Goal: Task Accomplishment & Management: Manage account settings

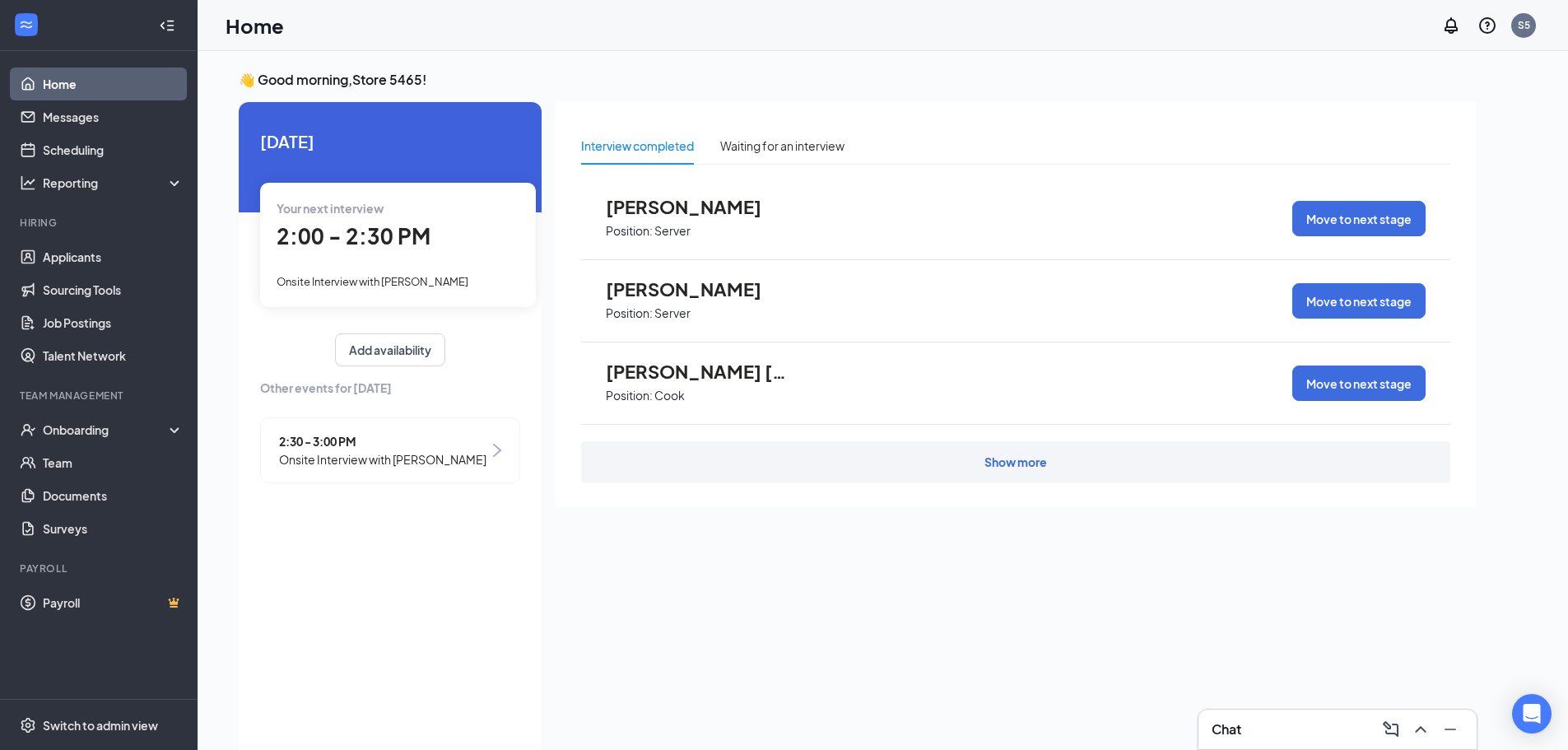
click at [400, 237] on span "2:00 - 2:30 PM" at bounding box center [352, 235] width 153 height 27
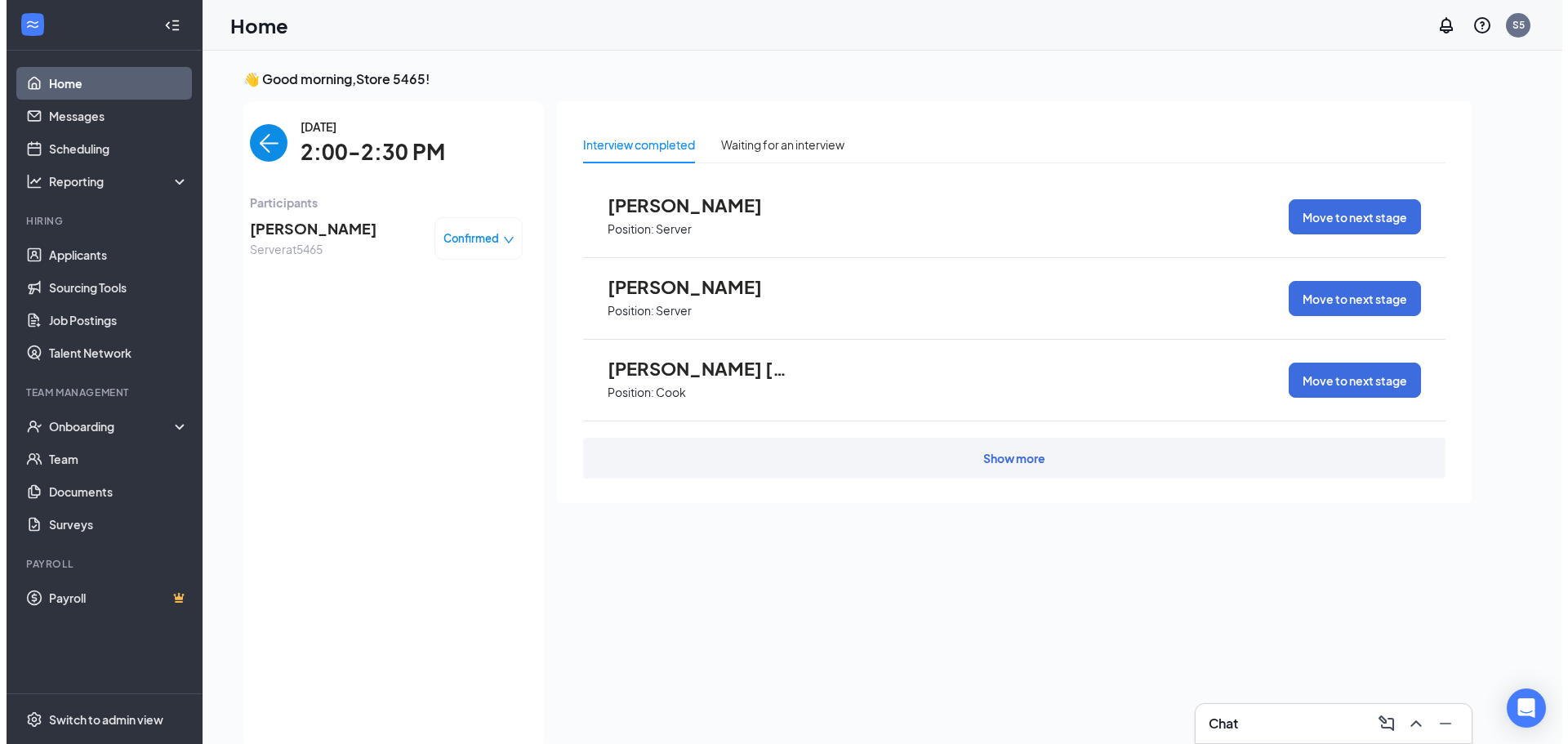
scroll to position [6, 0]
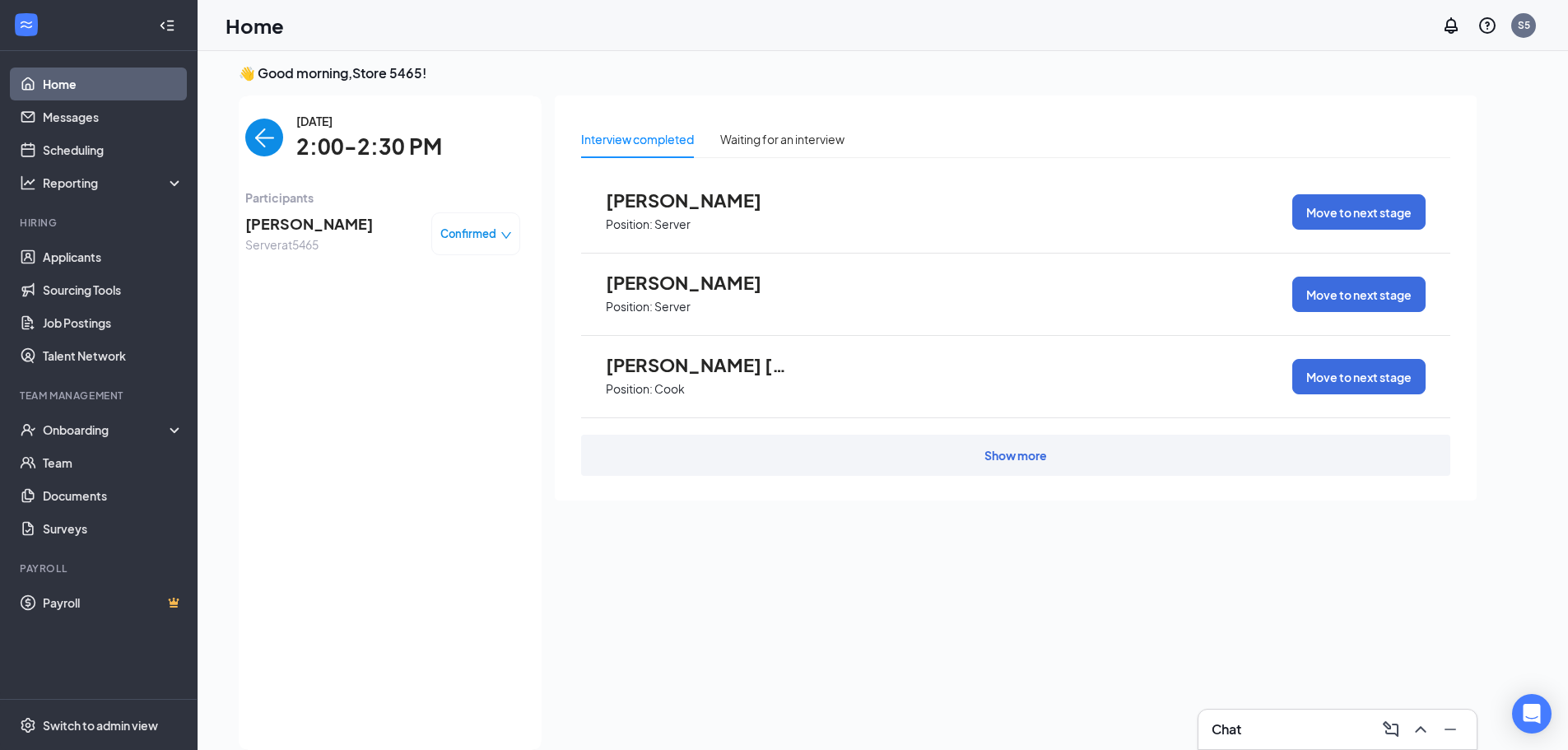
click at [293, 227] on span "Ciera Lee" at bounding box center [309, 223] width 127 height 23
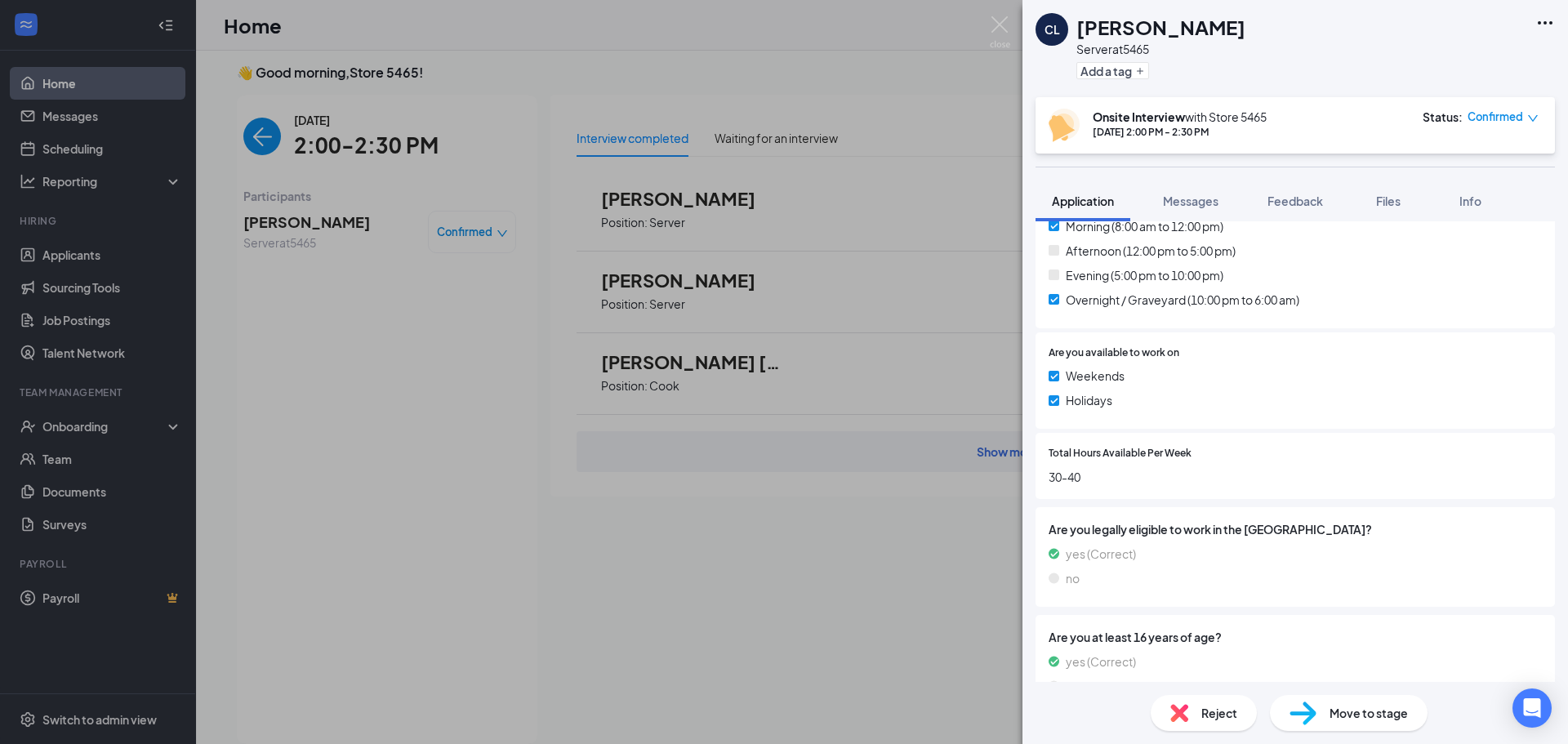
scroll to position [690, 0]
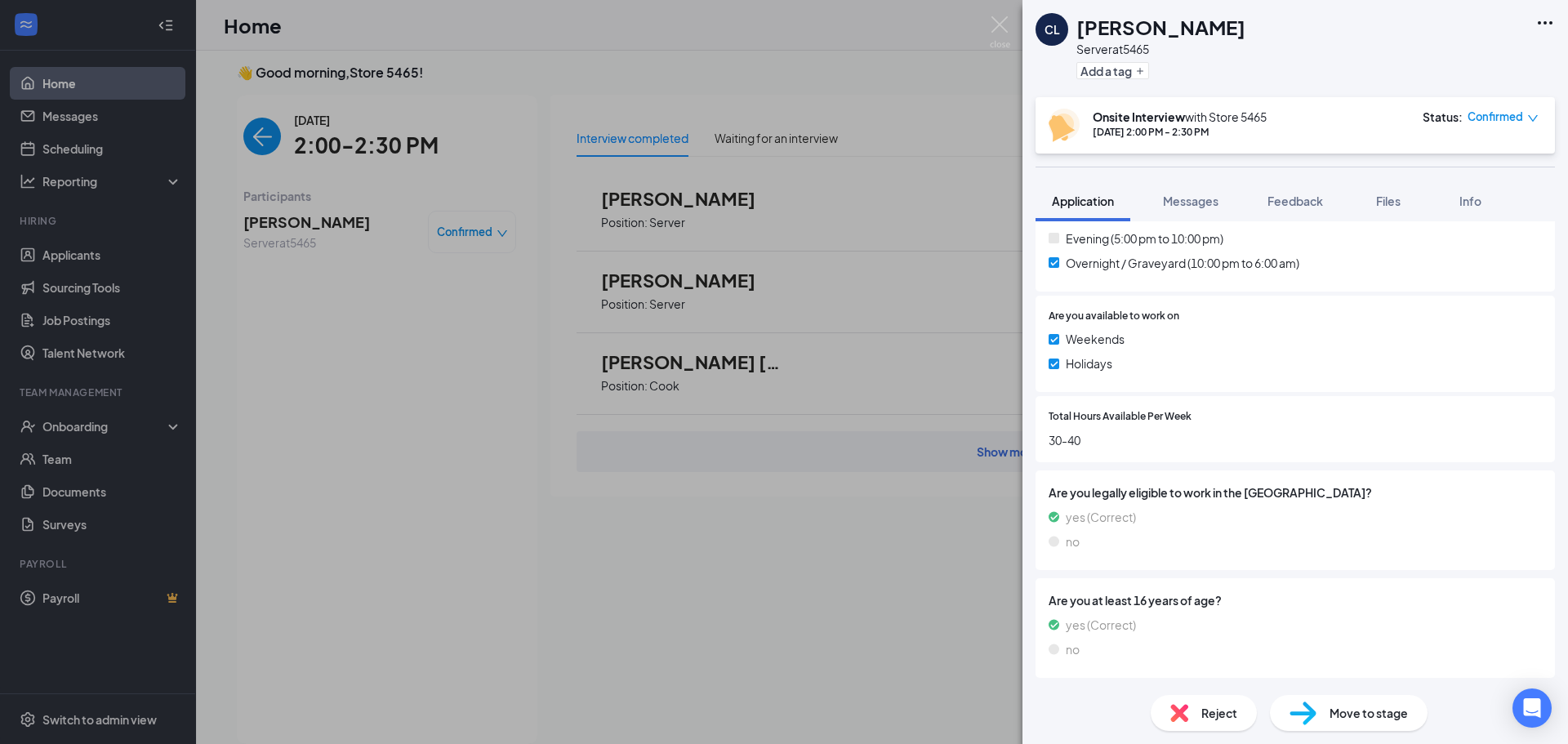
click at [1425, 67] on div "CL Ciera Lee Server at 5465 Add a tag" at bounding box center [1295, 48] width 545 height 97
click at [1548, 18] on icon "Ellipses" at bounding box center [1544, 22] width 19 height 19
click at [1511, 53] on link "View full application" at bounding box center [1456, 61] width 176 height 17
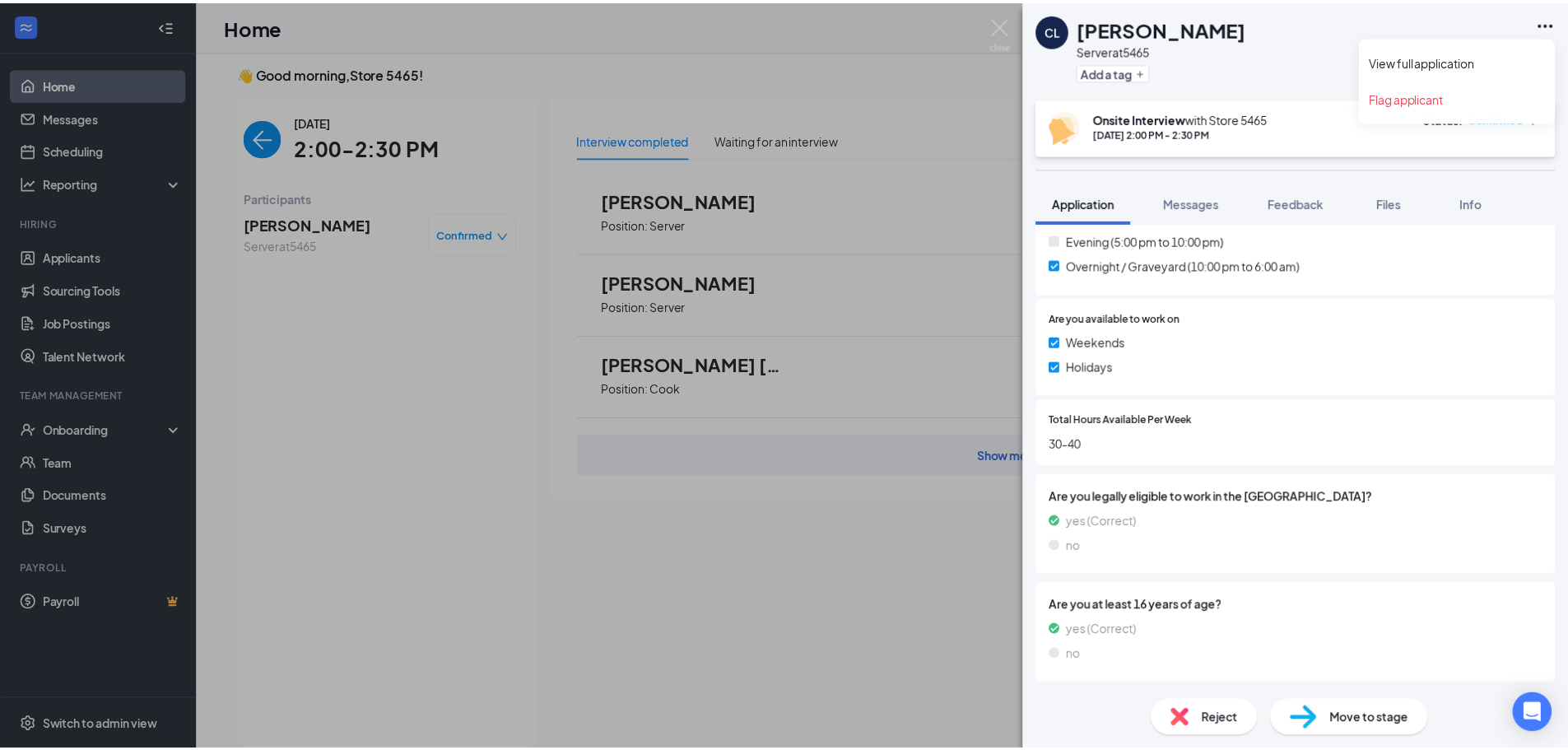
scroll to position [690, 0]
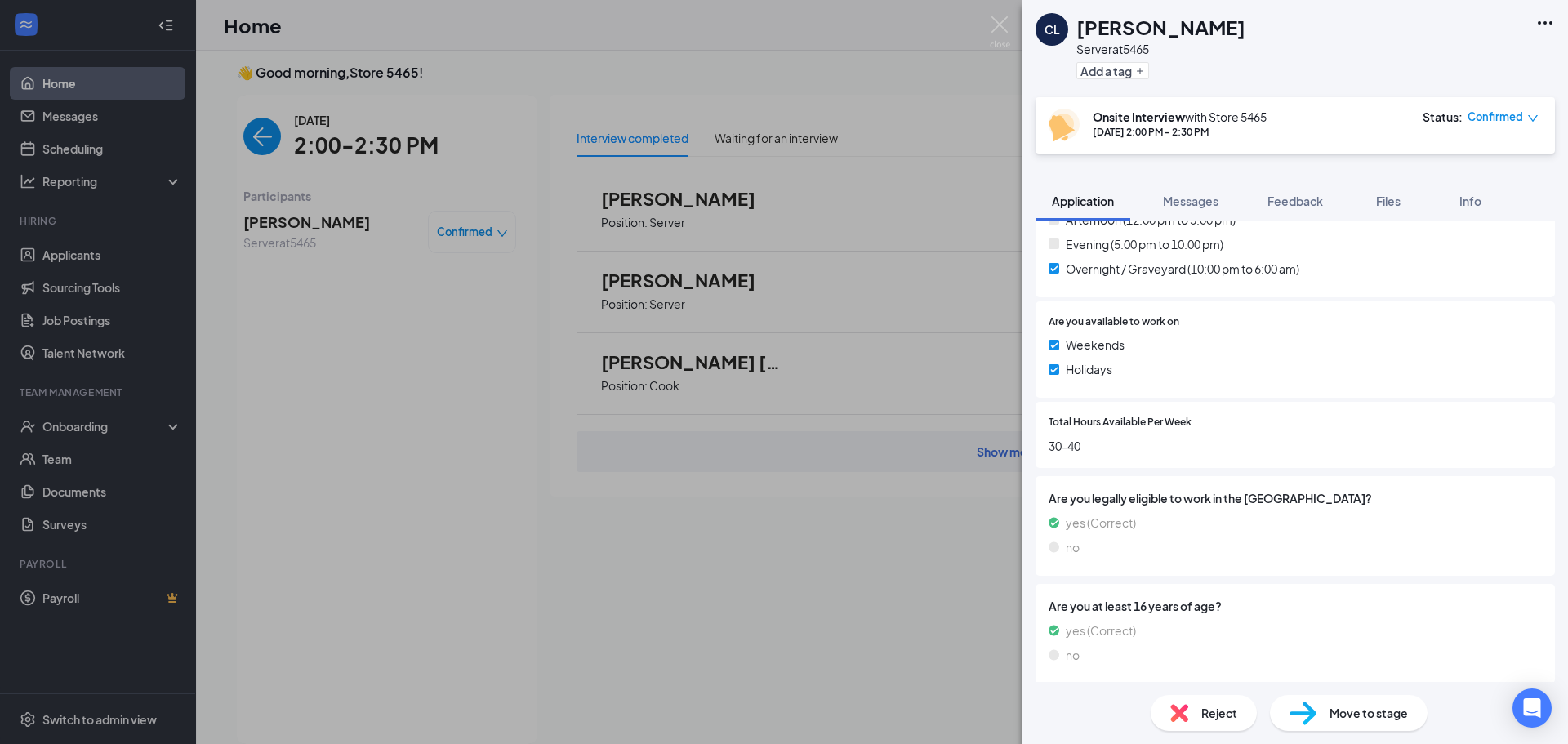
click at [358, 86] on div "CL Ciera Lee Server at 5465 Add a tag Onsite Interview with Store 5465 Aug 27, …" at bounding box center [784, 372] width 1568 height 744
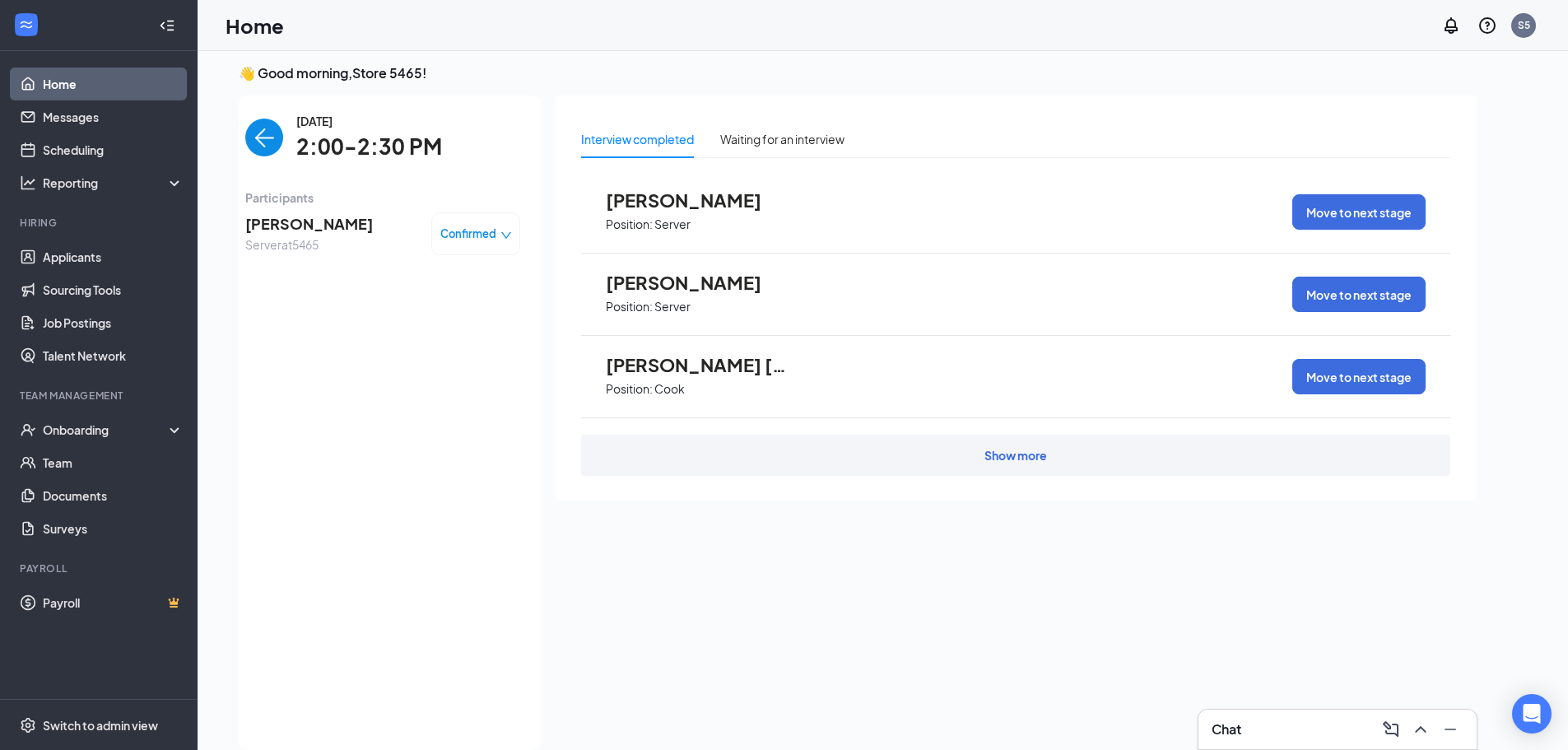
click at [259, 138] on img "back-button" at bounding box center [264, 137] width 38 height 38
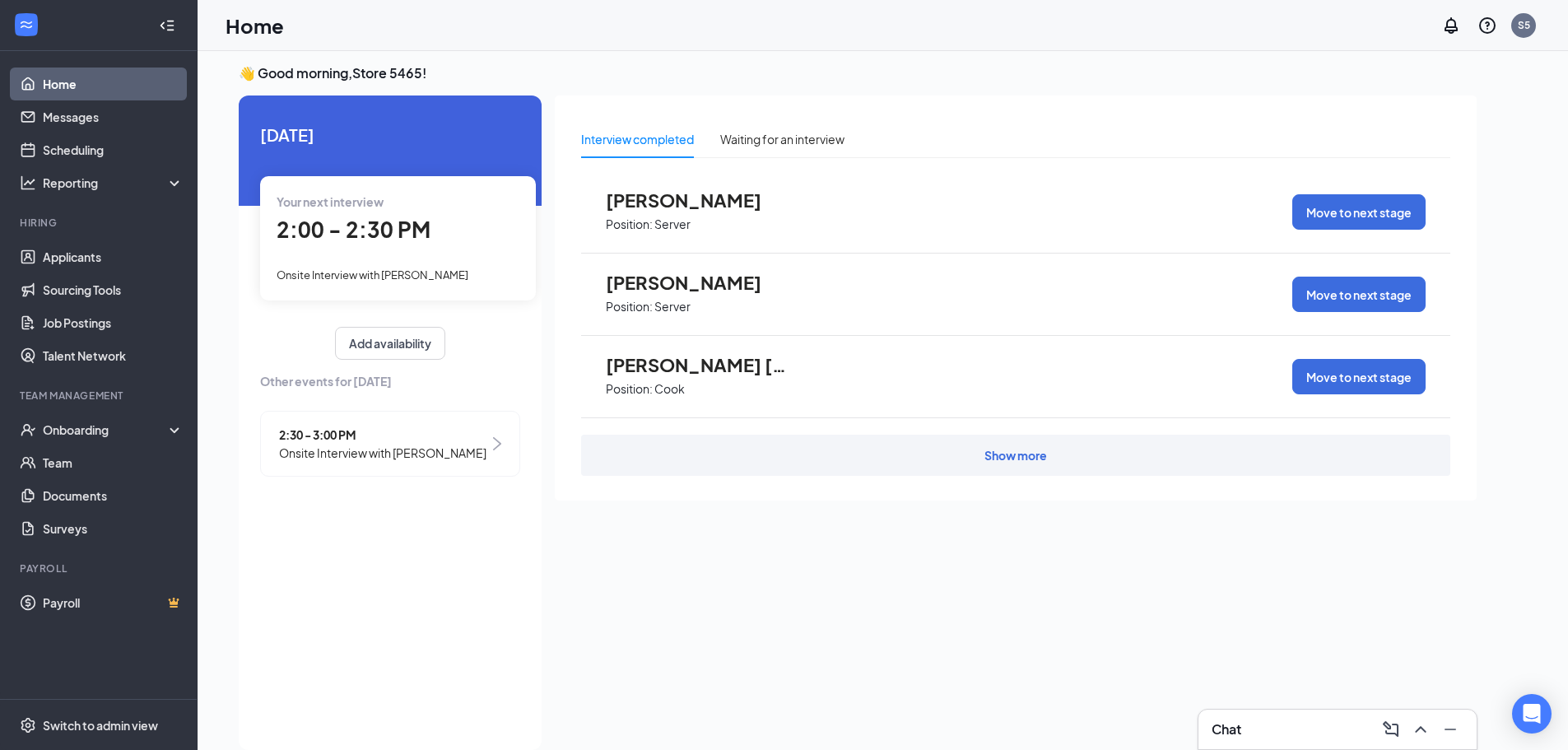
click at [385, 449] on span "Onsite Interview with Jakeisia Grant" at bounding box center [382, 452] width 207 height 18
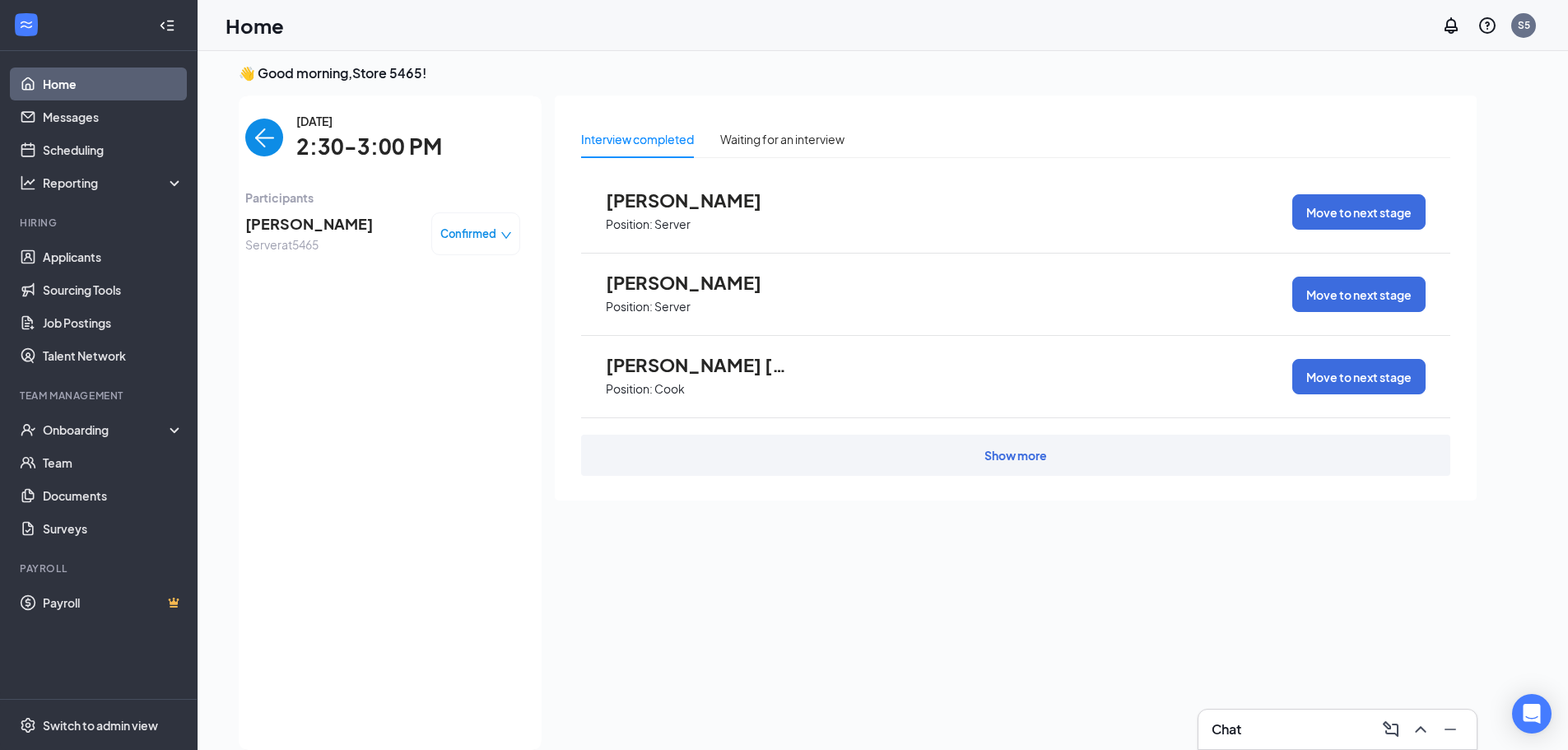
click at [297, 231] on span "[PERSON_NAME]" at bounding box center [309, 223] width 127 height 23
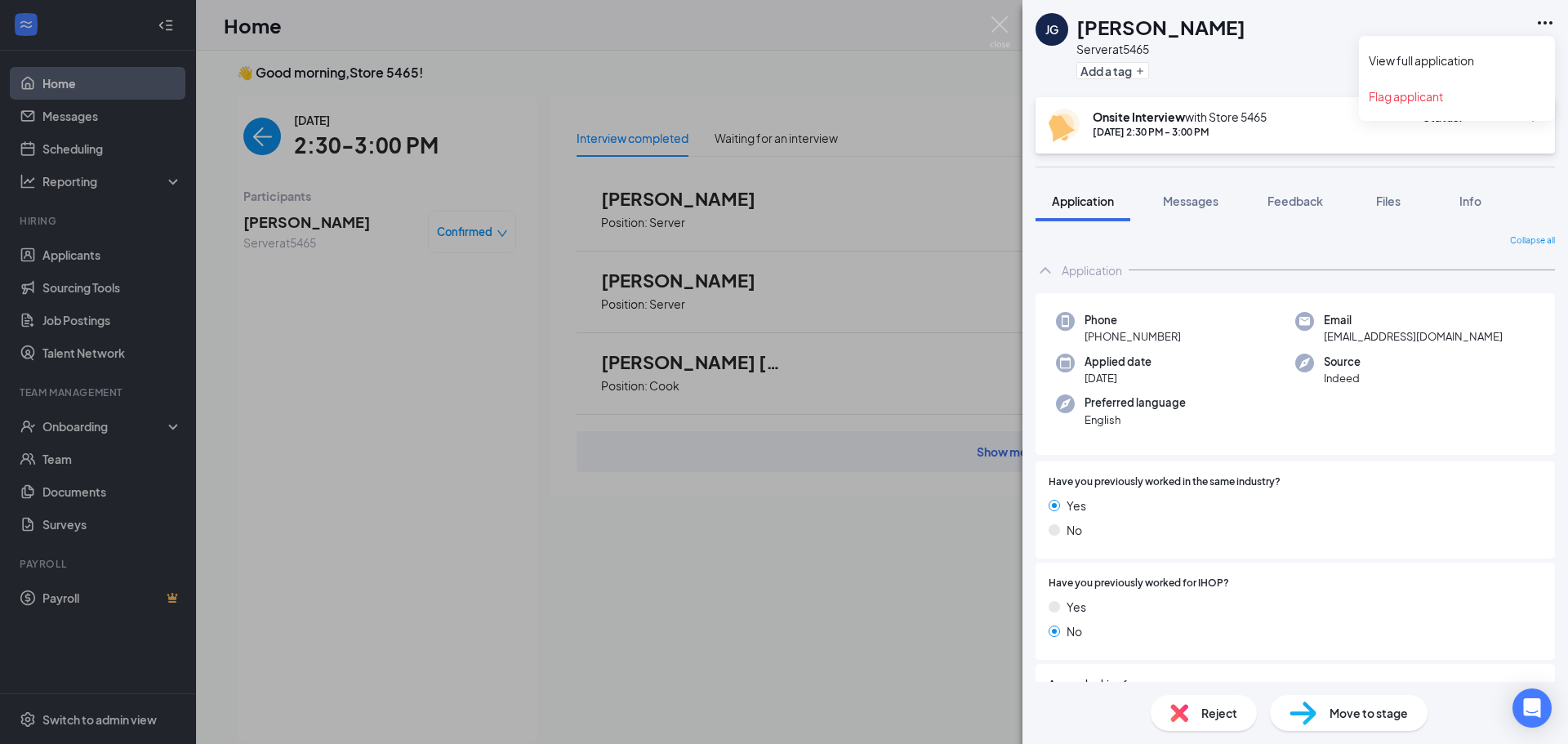
click at [1545, 14] on icon "Ellipses" at bounding box center [1544, 22] width 19 height 19
click at [1478, 53] on link "View full application" at bounding box center [1456, 61] width 176 height 17
click at [931, 155] on div "JG Jakeisia Grant Server at 5465 Add a tag Onsite Interview with Store 5465 Aug…" at bounding box center [784, 372] width 1568 height 744
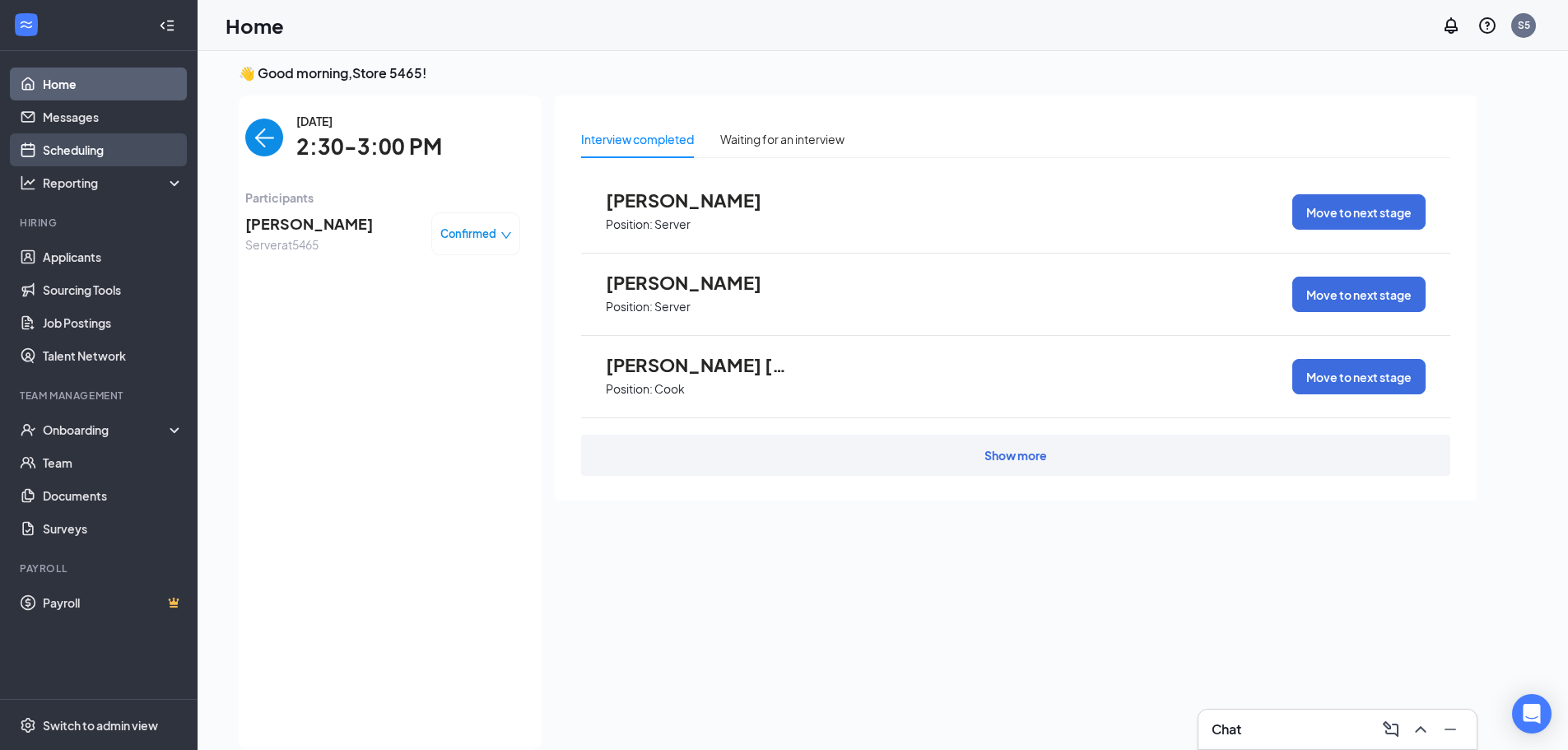
click at [102, 153] on link "Scheduling" at bounding box center [113, 149] width 140 height 33
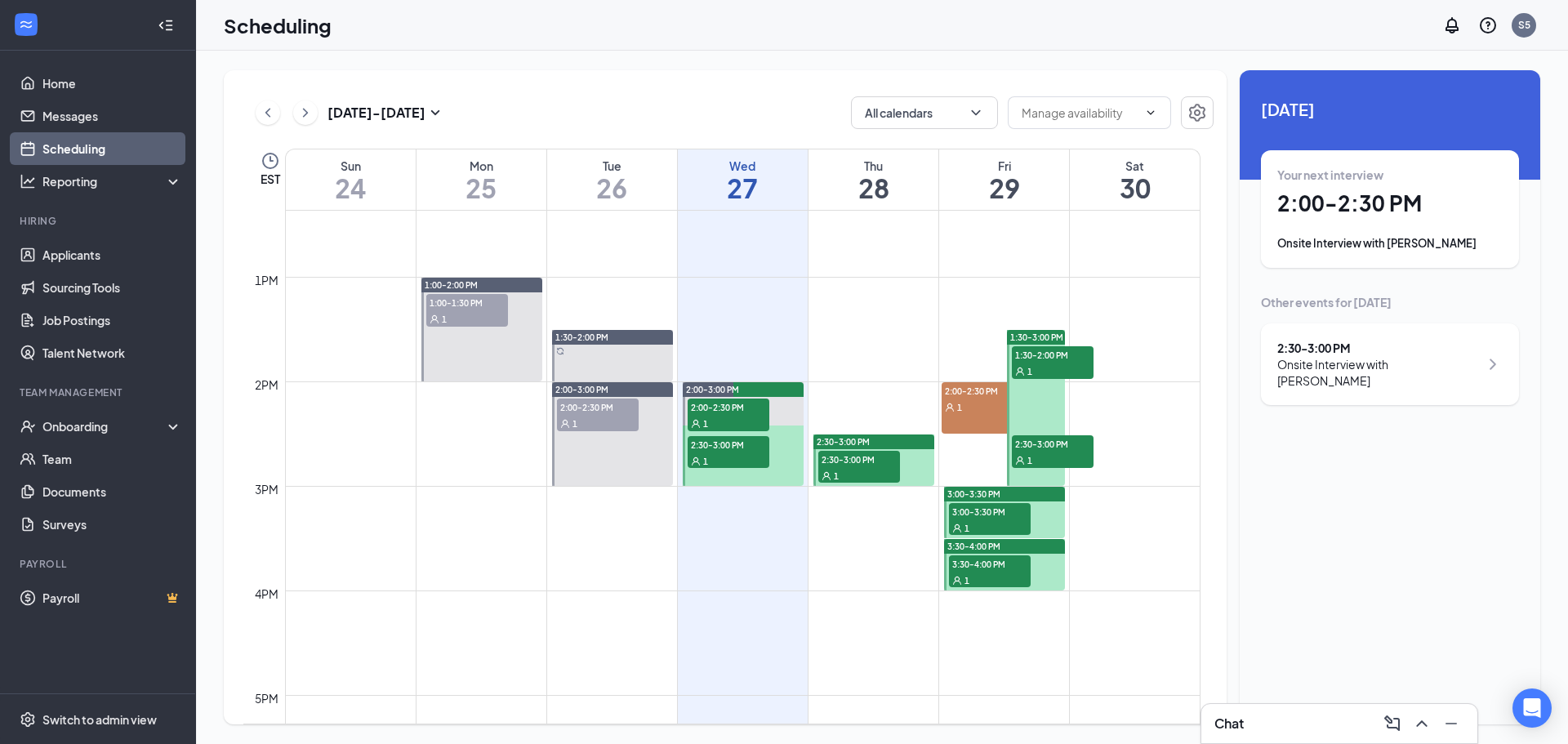
scroll to position [1374, 0]
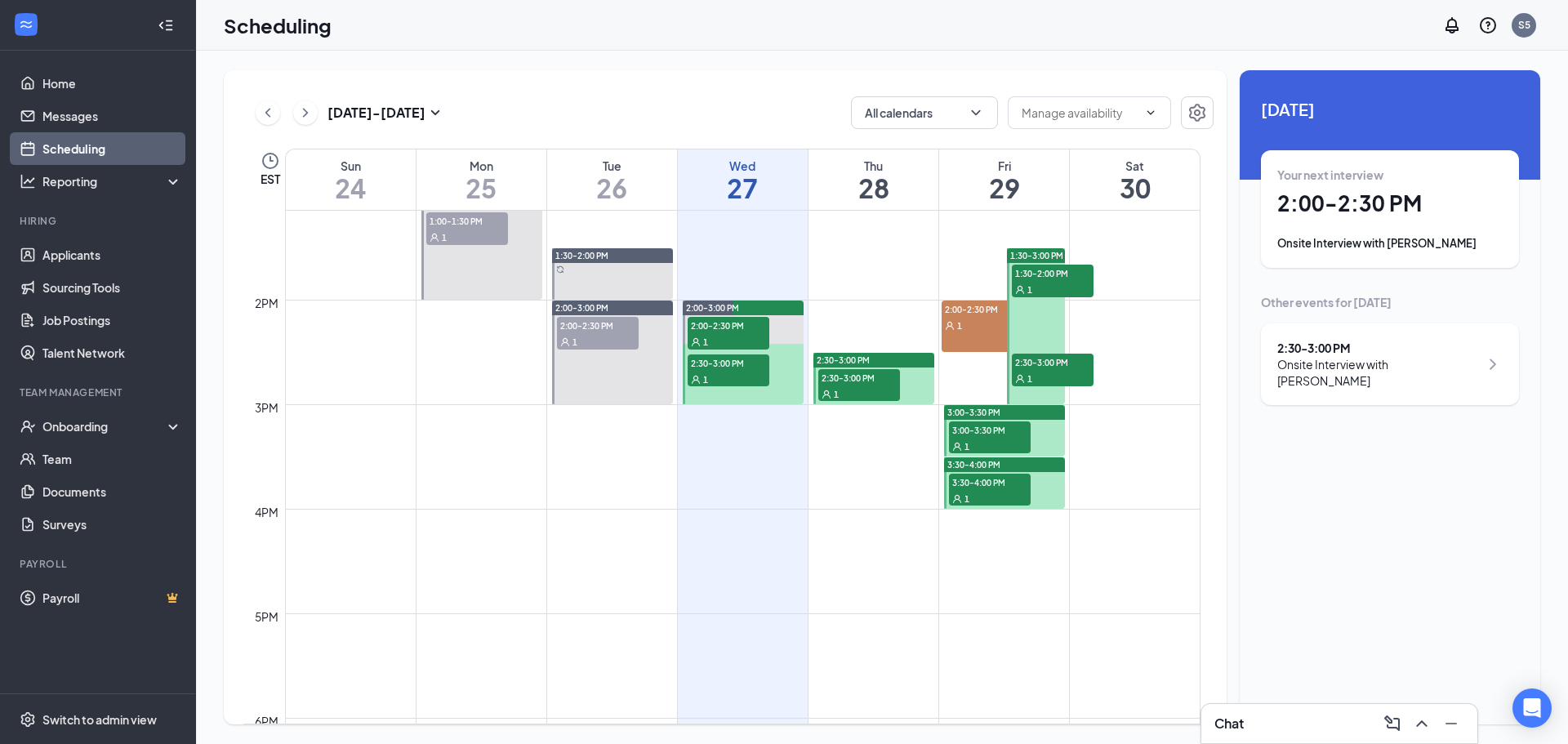
click at [976, 486] on span "3:30-4:00 PM" at bounding box center [989, 482] width 81 height 17
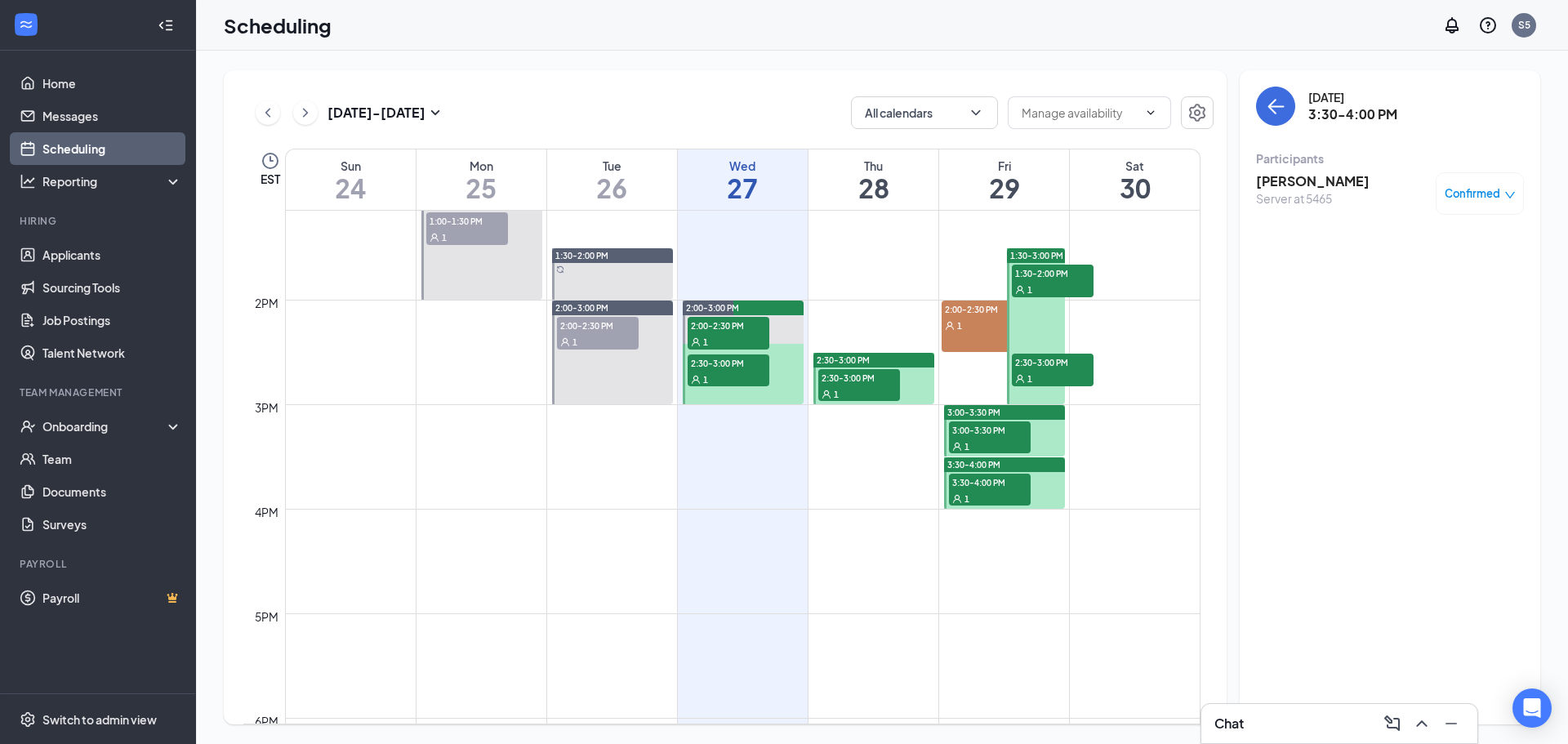
click at [995, 444] on div "1" at bounding box center [989, 446] width 81 height 17
click at [1032, 375] on div "1" at bounding box center [1052, 378] width 81 height 17
click at [1062, 271] on span "1:30-2:00 PM" at bounding box center [1052, 273] width 81 height 17
click at [988, 314] on span "2:00-2:30 PM" at bounding box center [982, 309] width 81 height 17
click at [870, 379] on span "2:30-3:00 PM" at bounding box center [859, 378] width 81 height 17
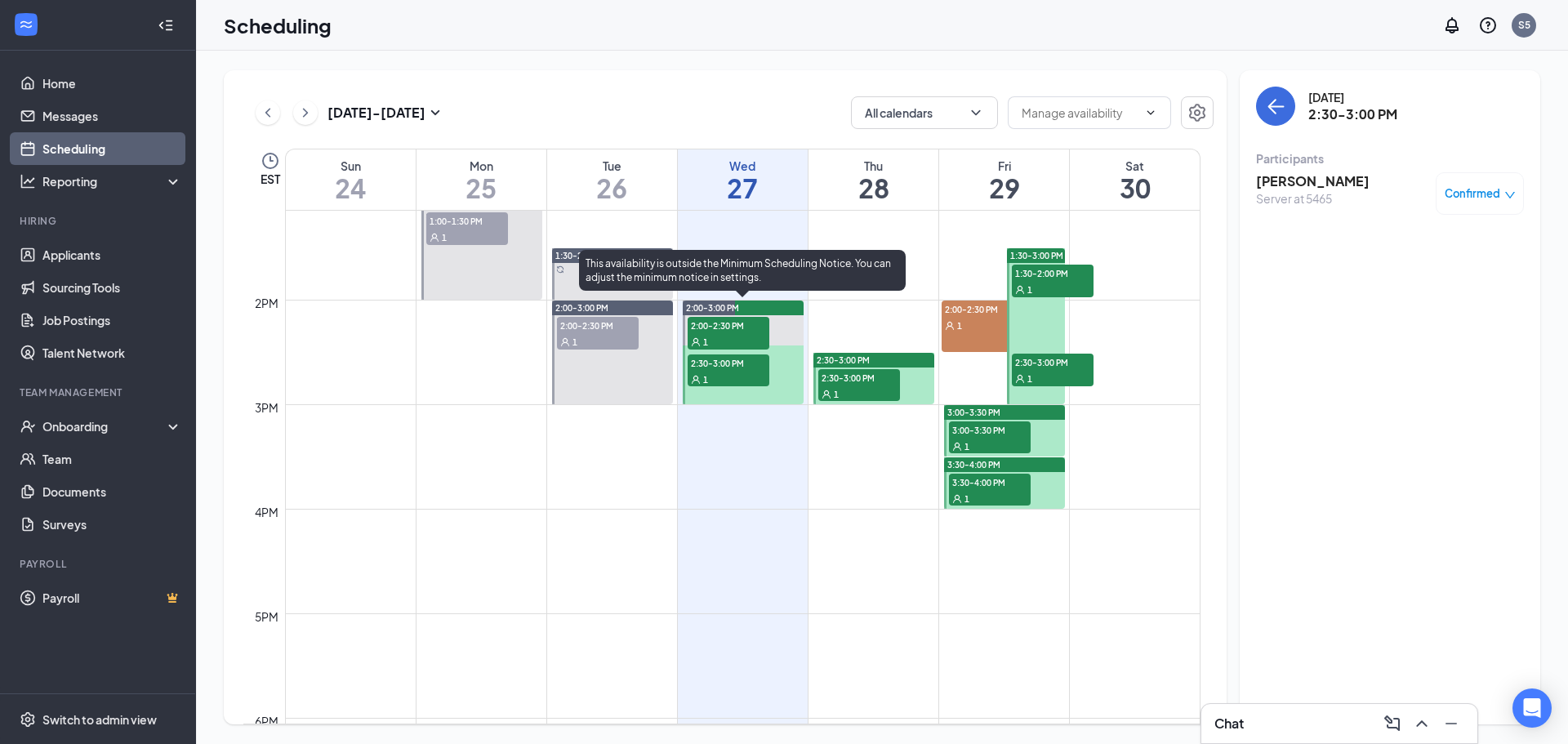
click at [766, 372] on div "1" at bounding box center [728, 379] width 81 height 17
click at [724, 335] on div "1" at bounding box center [728, 342] width 81 height 17
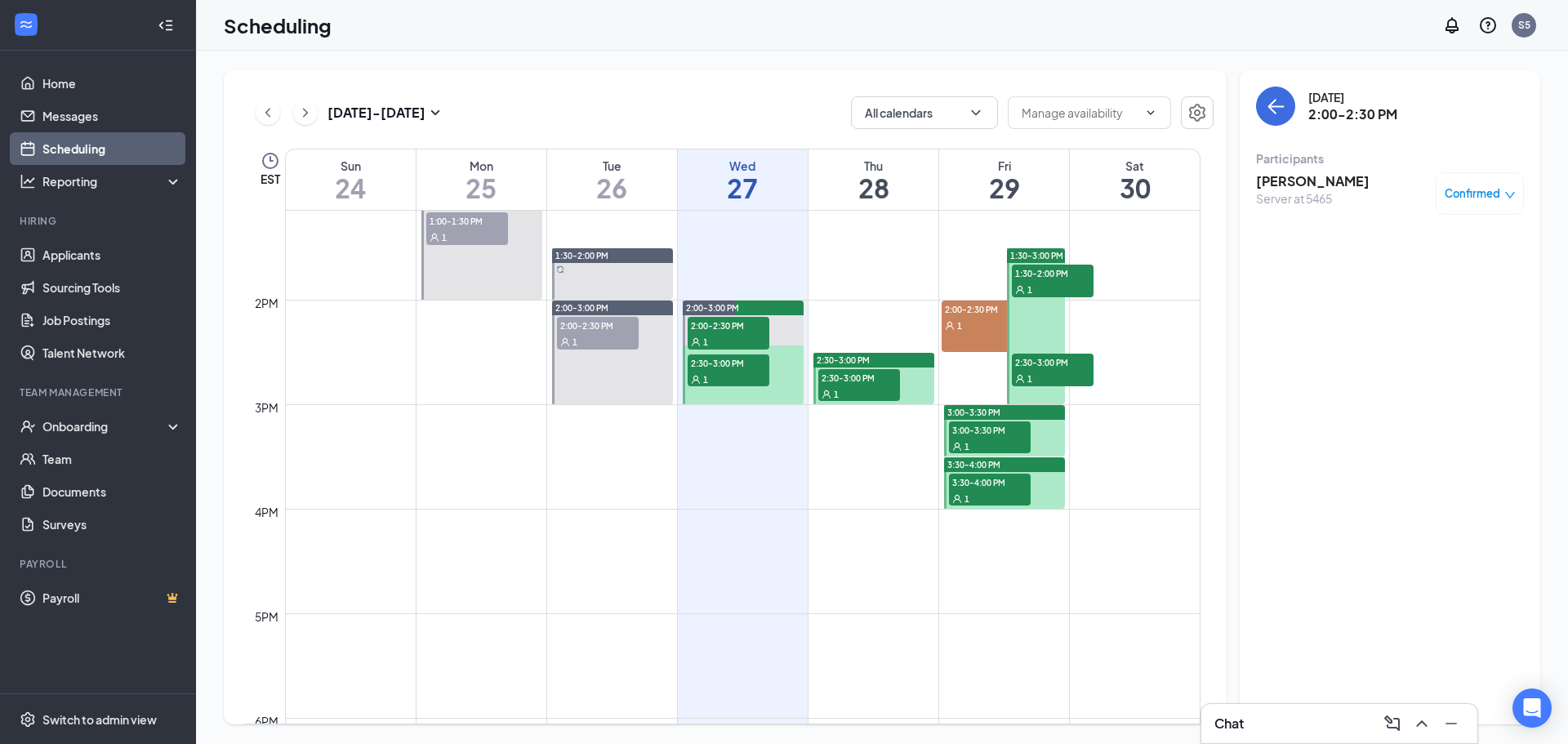
click at [862, 378] on span "2:30-3:00 PM" at bounding box center [859, 378] width 81 height 17
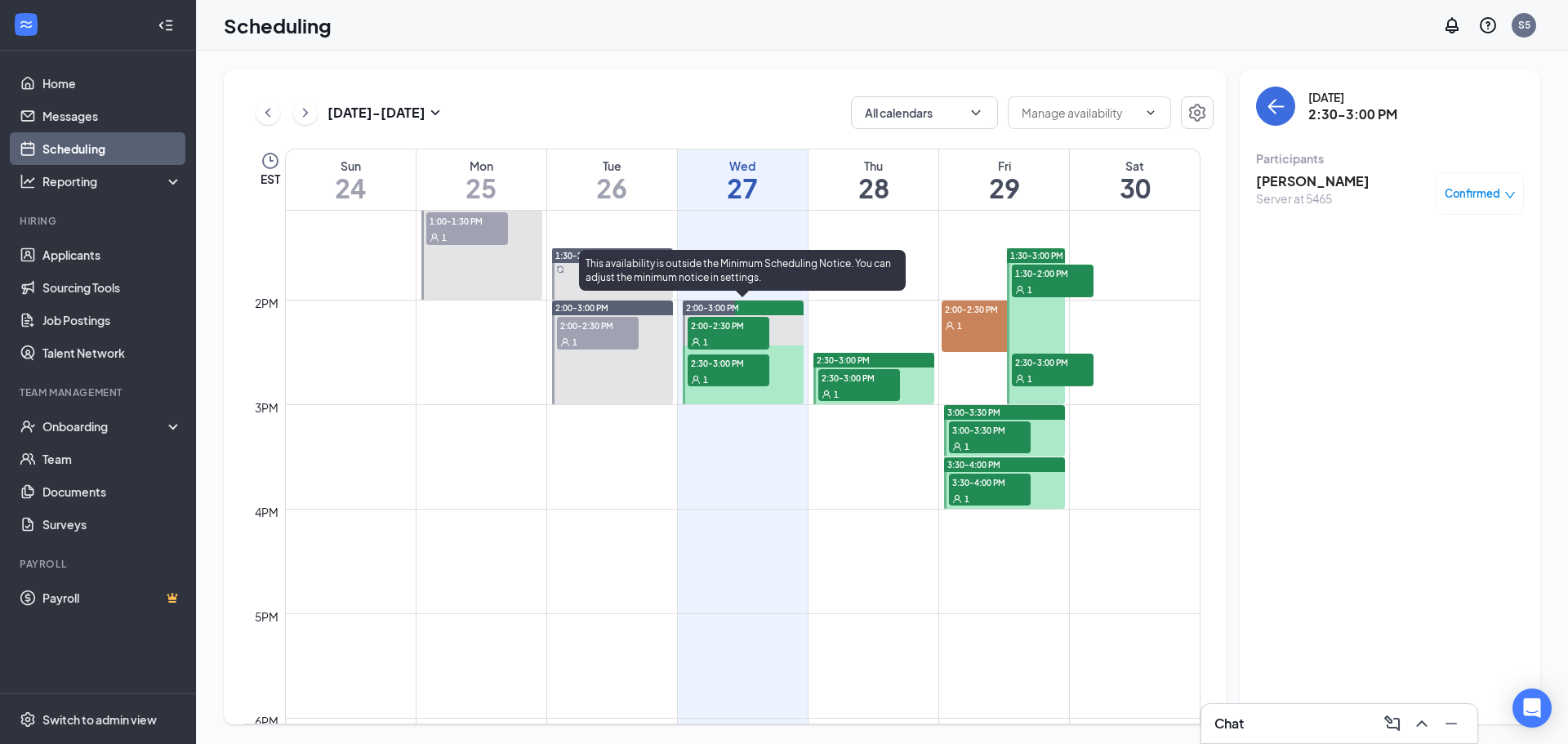
click at [711, 341] on div "1" at bounding box center [728, 342] width 81 height 17
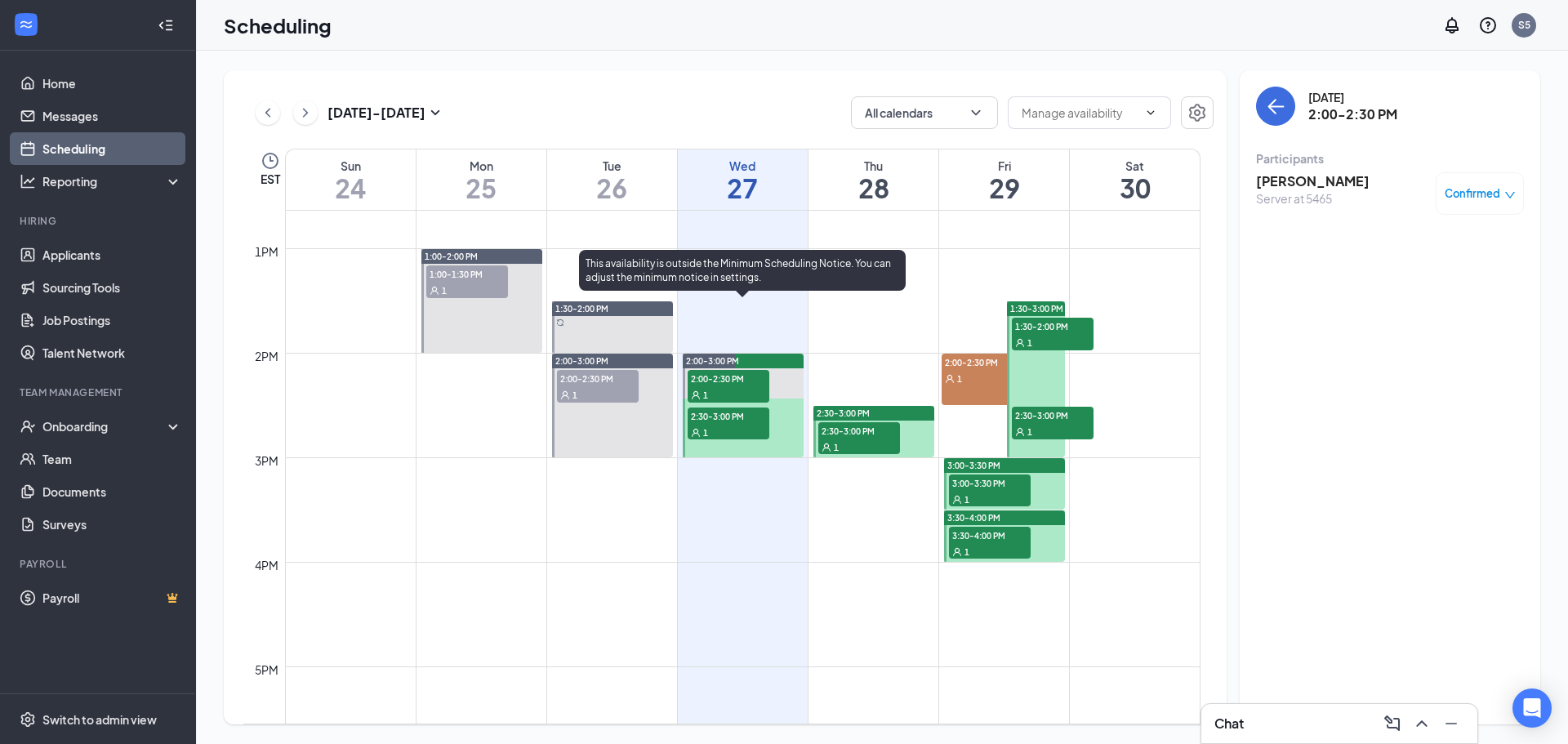
scroll to position [1293, 0]
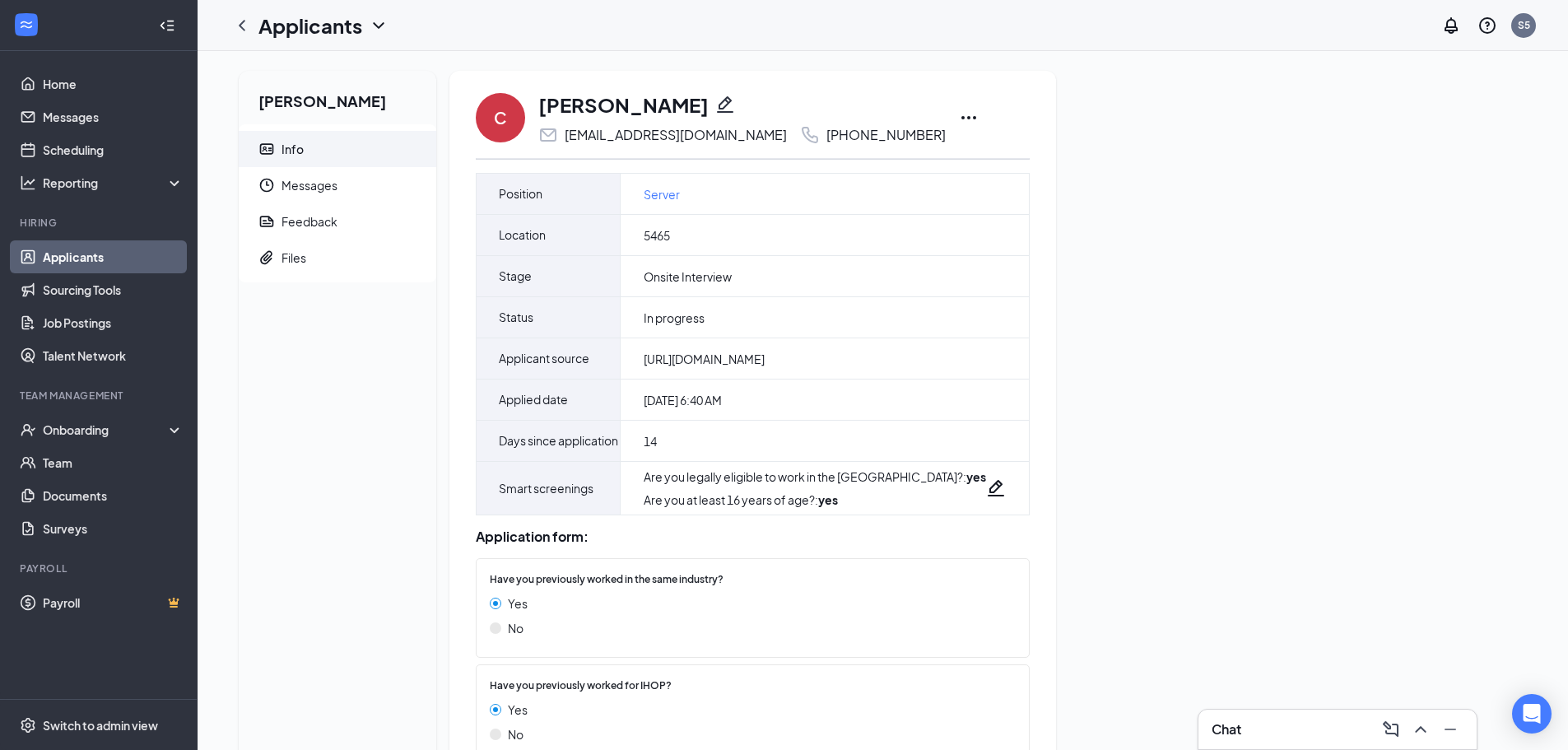
click at [916, 118] on div "C Ciera Lee cierabriannaa@gmail.com +1 (260) 342-2659" at bounding box center [751, 117] width 553 height 54
click at [961, 118] on icon "Ellipses" at bounding box center [968, 118] width 15 height 4
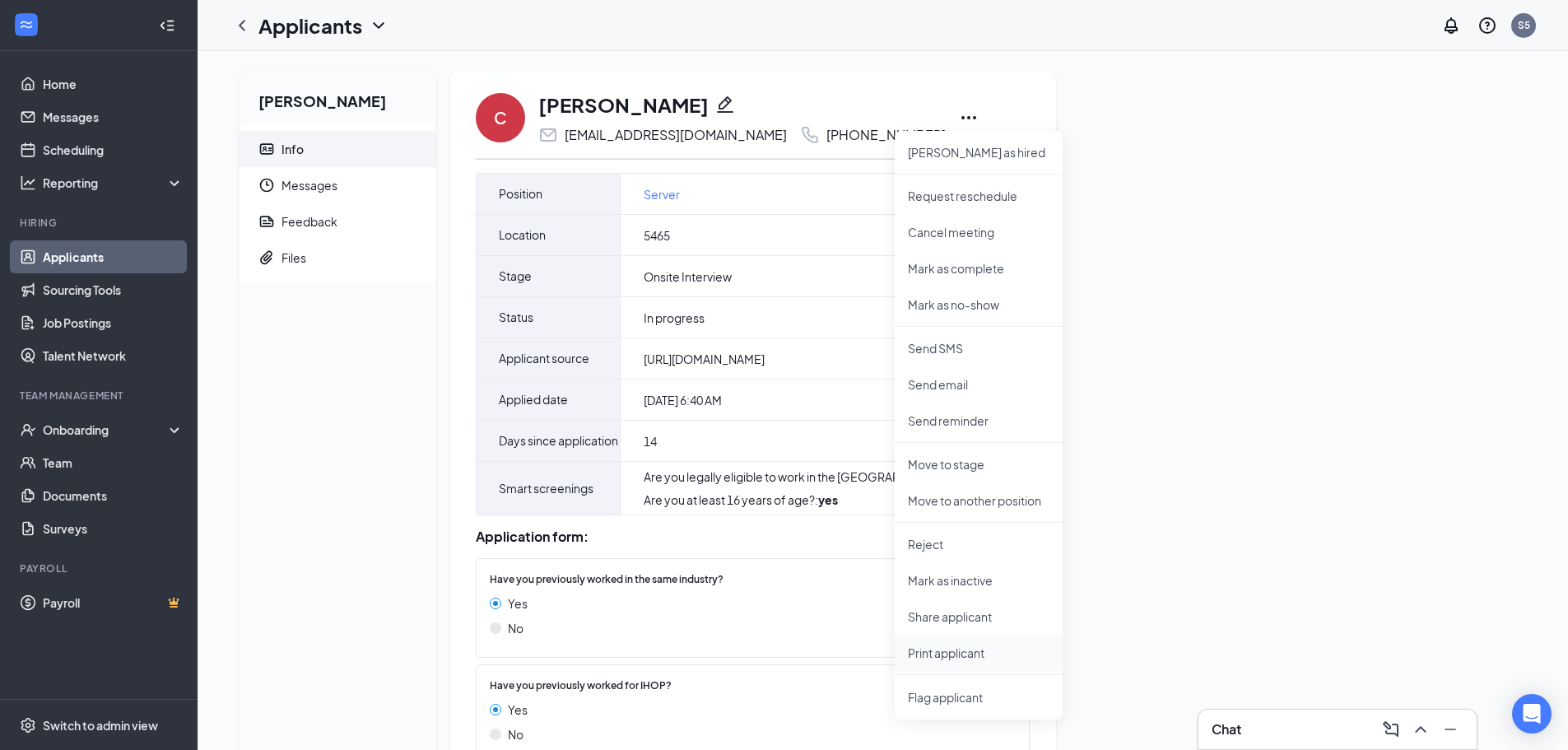
click at [984, 655] on p "Print applicant" at bounding box center [978, 653] width 141 height 17
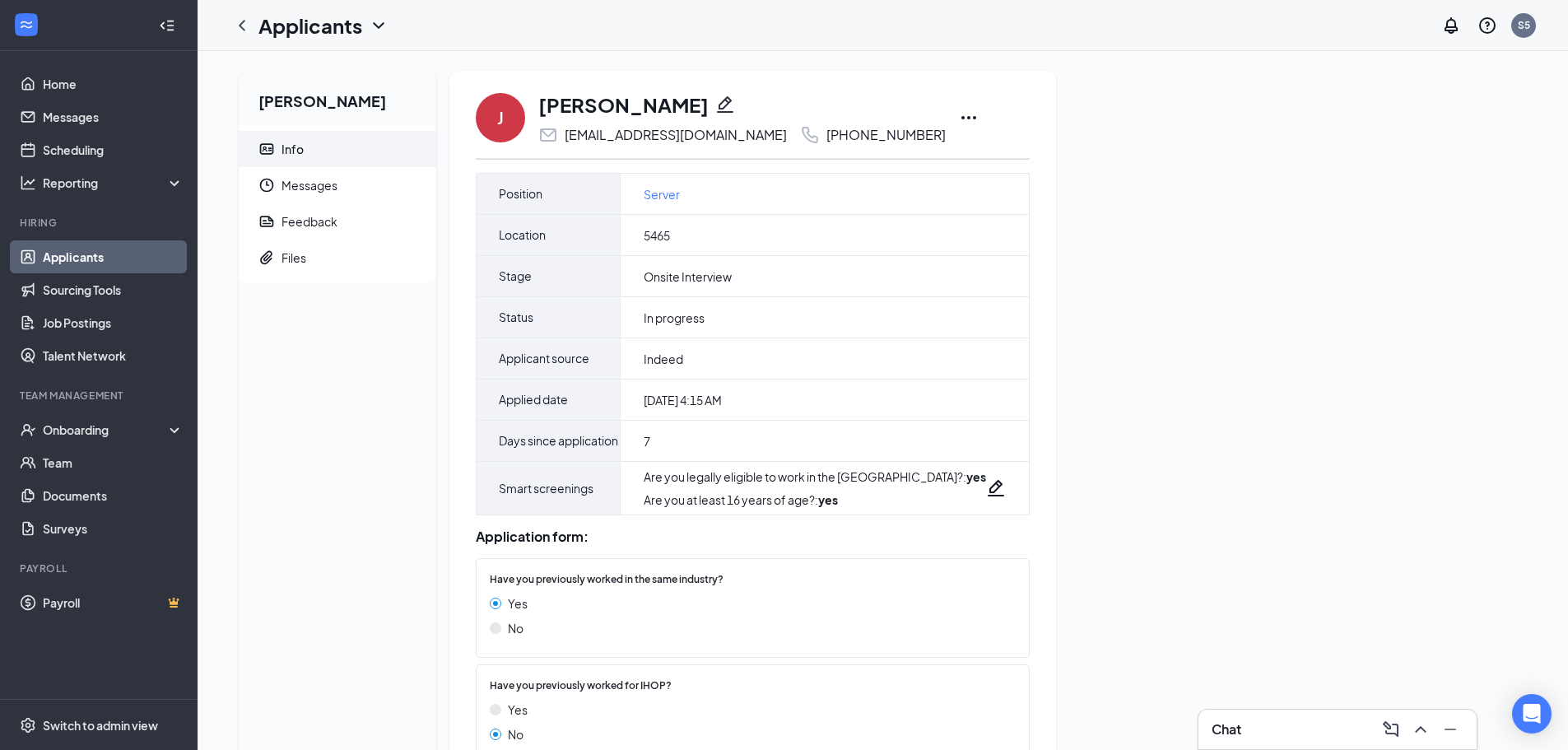
click at [959, 121] on icon "Ellipses" at bounding box center [968, 117] width 20 height 20
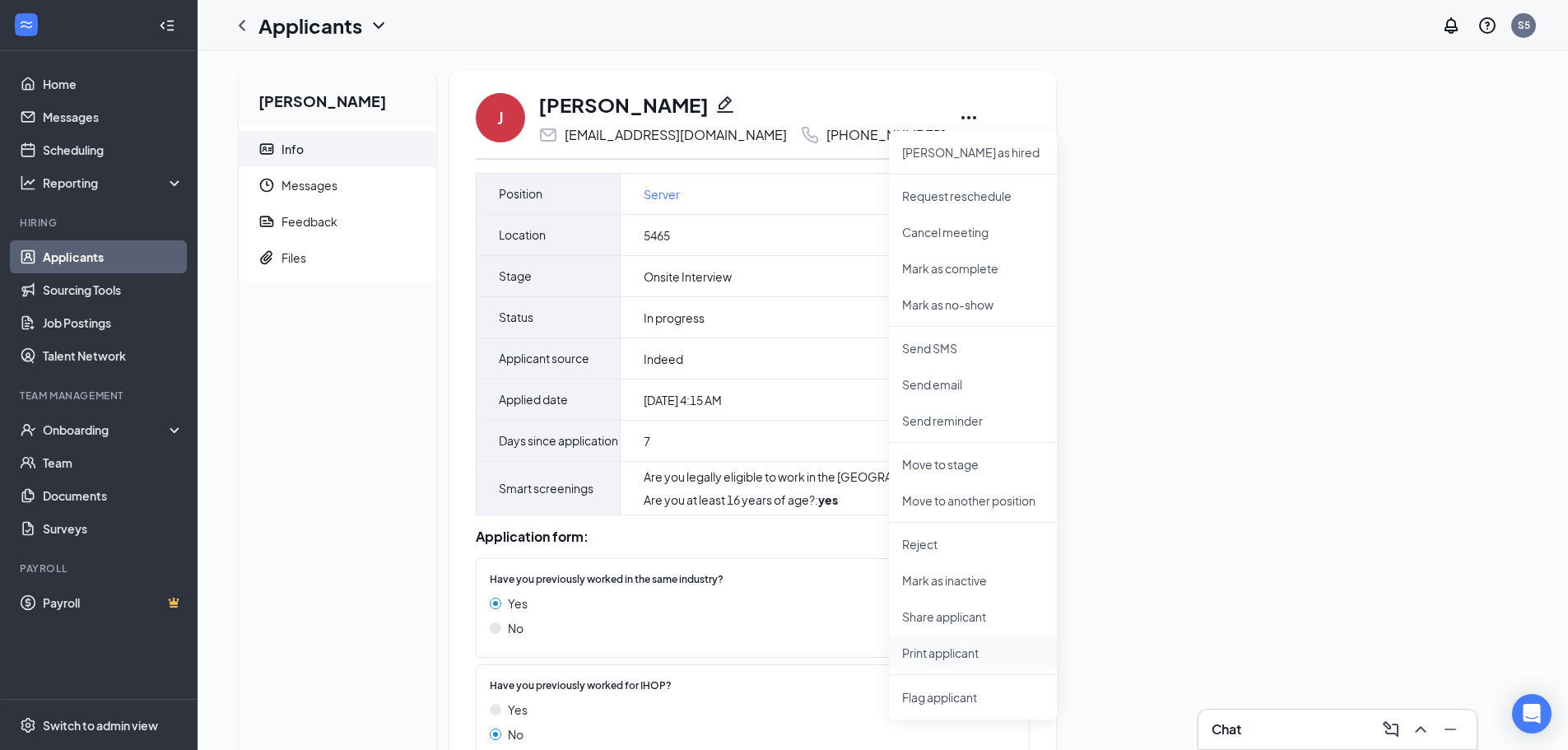
click at [936, 654] on p "Print applicant" at bounding box center [973, 653] width 141 height 17
